Goal: Task Accomplishment & Management: Use online tool/utility

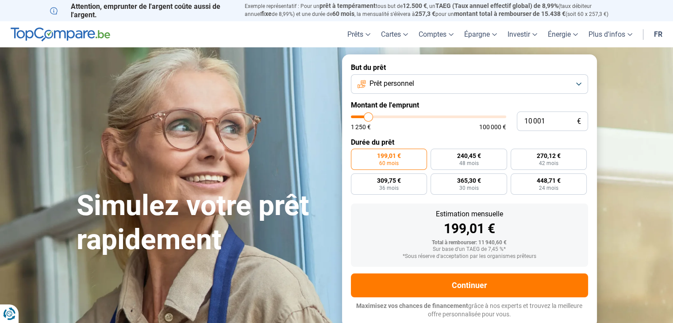
type input "23 500"
type input "23500"
click at [388, 115] on input "range" at bounding box center [428, 116] width 155 height 3
radio input "false"
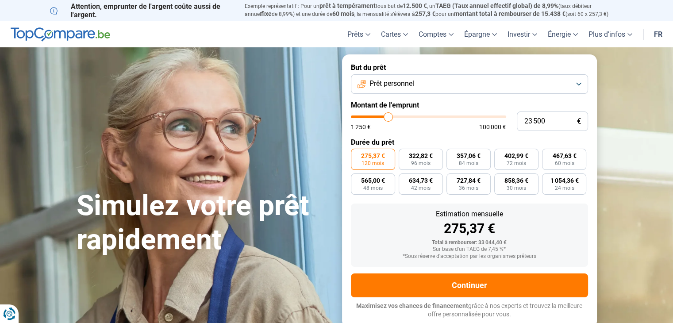
type input "16 500"
type input "16500"
click at [377, 117] on input "range" at bounding box center [428, 116] width 155 height 3
radio input "true"
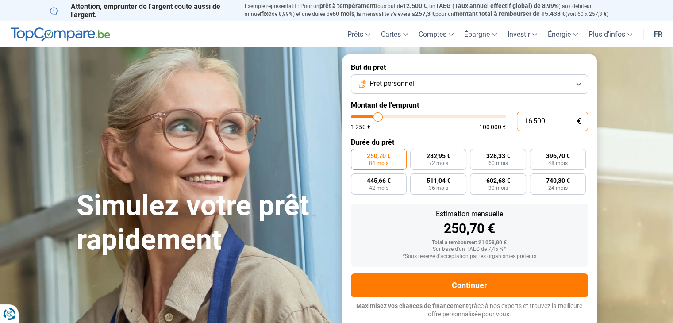
click at [545, 125] on input "16 500" at bounding box center [552, 120] width 71 height 19
drag, startPoint x: 548, startPoint y: 122, endPoint x: 497, endPoint y: 117, distance: 51.1
click at [497, 117] on div "16 500 € 1 250 € 100 000 €" at bounding box center [469, 120] width 237 height 19
type input "7"
type input "1250"
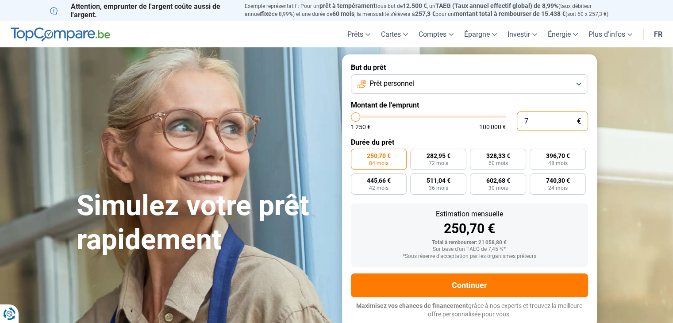
type input "75"
type input "1250"
type input "750"
type input "1250"
type input "7 500"
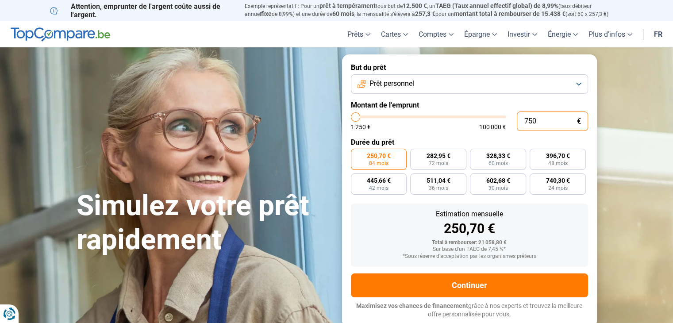
type input "7500"
type input "7 500"
radio input "true"
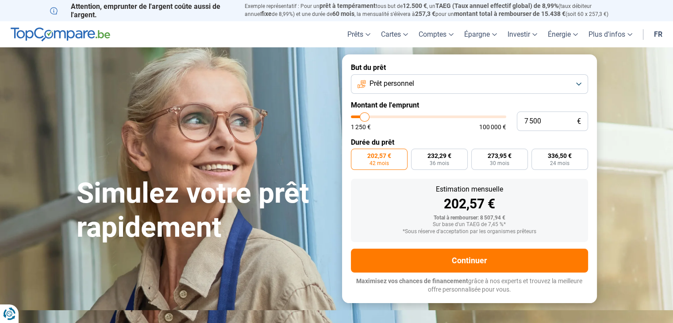
click at [578, 145] on label "Durée du prêt" at bounding box center [469, 142] width 237 height 8
